Goal: Task Accomplishment & Management: Use online tool/utility

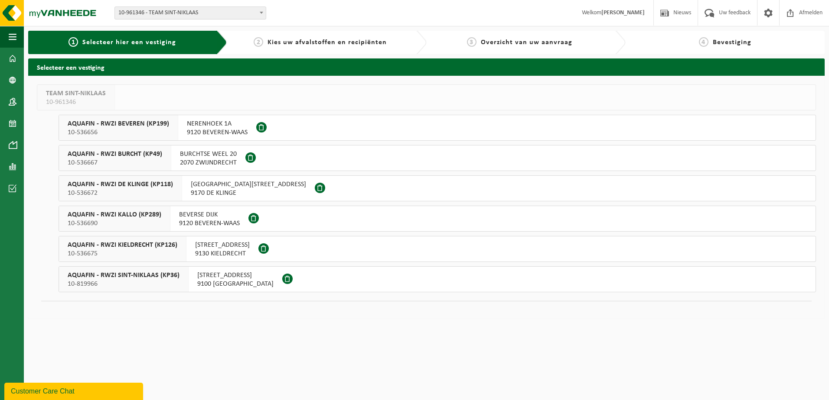
click at [139, 248] on span "AQUAFIN - RWZI KIELDRECHT (KP126)" at bounding box center [123, 245] width 110 height 9
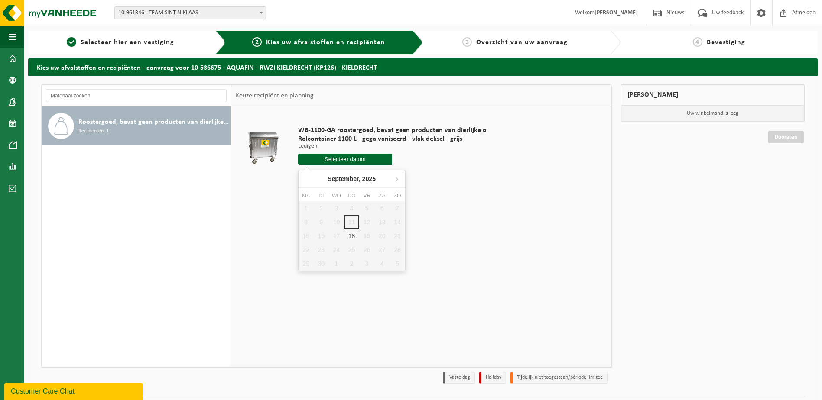
click at [330, 160] on input "text" at bounding box center [345, 159] width 94 height 11
click at [348, 235] on div "18" at bounding box center [351, 236] width 15 height 14
type input "Van [DATE]"
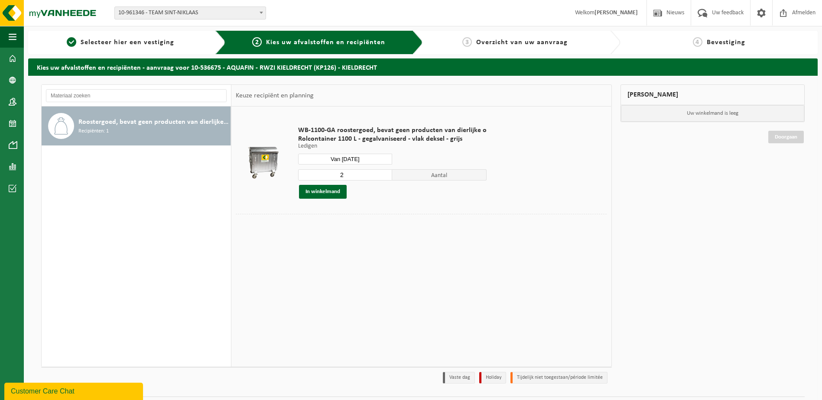
click at [350, 176] on input "2" at bounding box center [345, 174] width 94 height 11
type input "1"
click at [336, 192] on button "In winkelmand" at bounding box center [323, 192] width 48 height 14
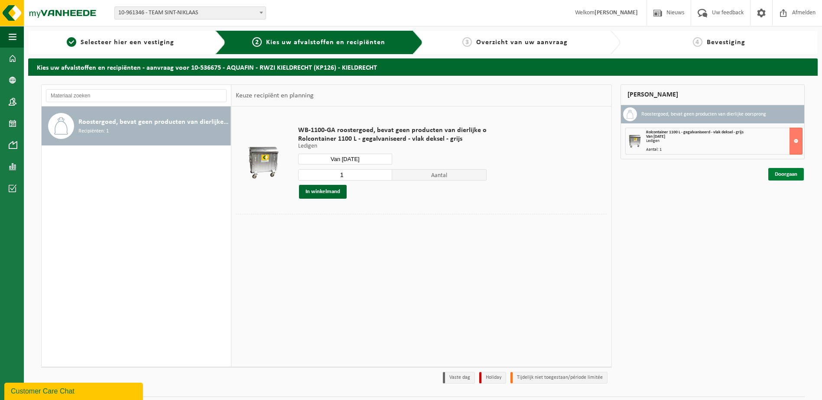
click at [781, 174] on link "Doorgaan" at bounding box center [786, 174] width 36 height 13
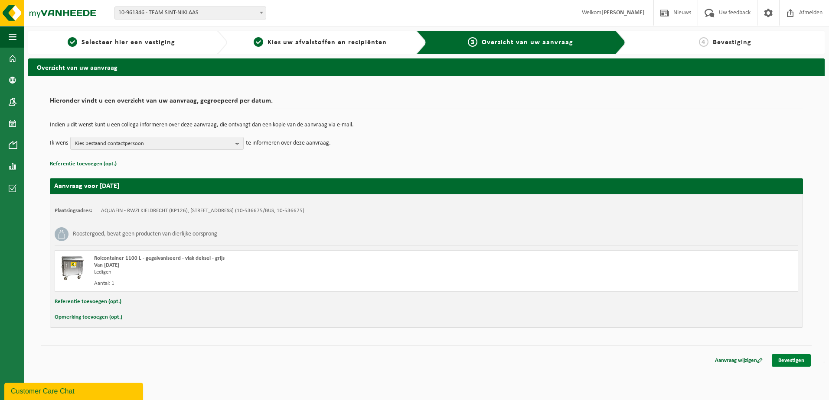
click at [792, 362] on link "Bevestigen" at bounding box center [791, 361] width 39 height 13
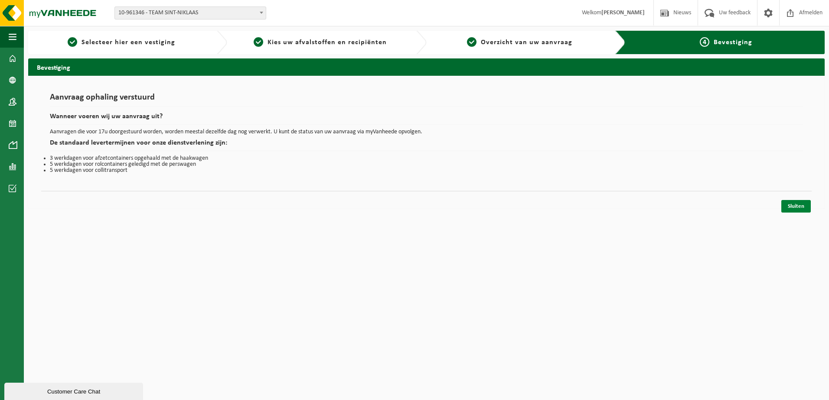
click at [788, 208] on link "Sluiten" at bounding box center [795, 206] width 29 height 13
